Goal: Information Seeking & Learning: Learn about a topic

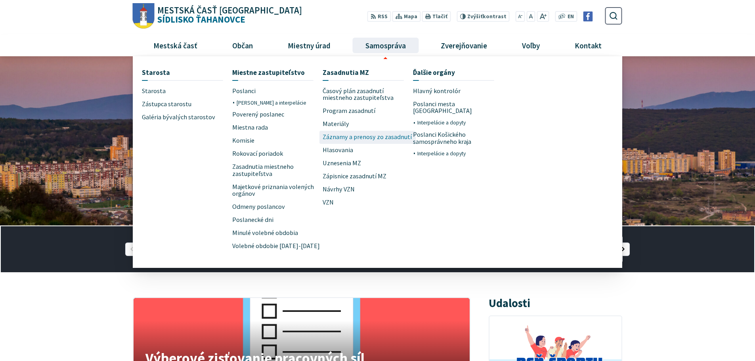
click at [346, 138] on span "Záznamy a prenosy zo zasadnutí" at bounding box center [367, 137] width 89 height 13
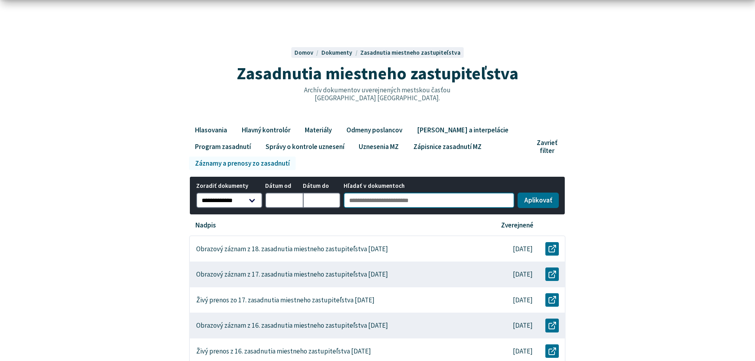
scroll to position [40, 0]
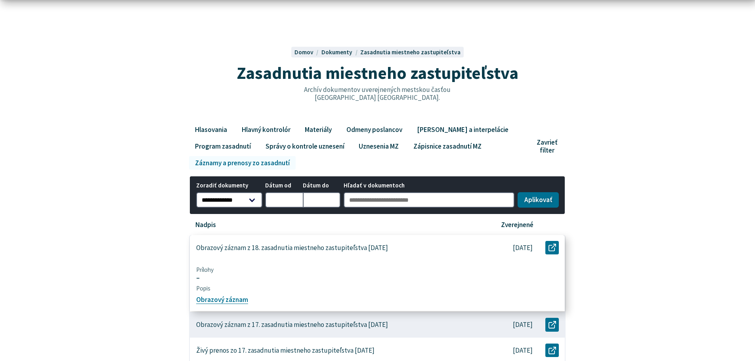
click at [293, 247] on p "Obrazový záznam z 18. zasadnutia miestneho zastupiteľstva [DATE]" at bounding box center [292, 248] width 192 height 8
click at [227, 298] on link "Obrazový záznam" at bounding box center [222, 300] width 52 height 9
